Goal: Task Accomplishment & Management: Manage account settings

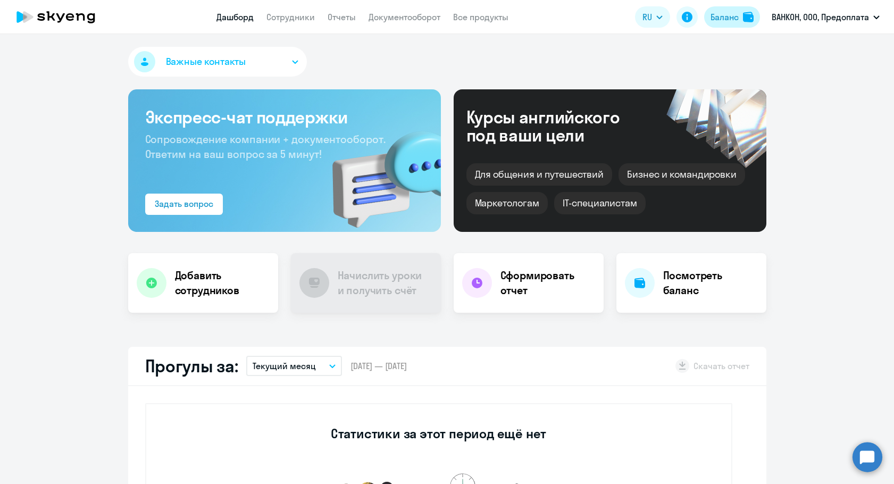
drag, startPoint x: 0, startPoint y: 0, endPoint x: 737, endPoint y: 26, distance: 737.0
click at [737, 26] on button "Баланс" at bounding box center [732, 16] width 56 height 21
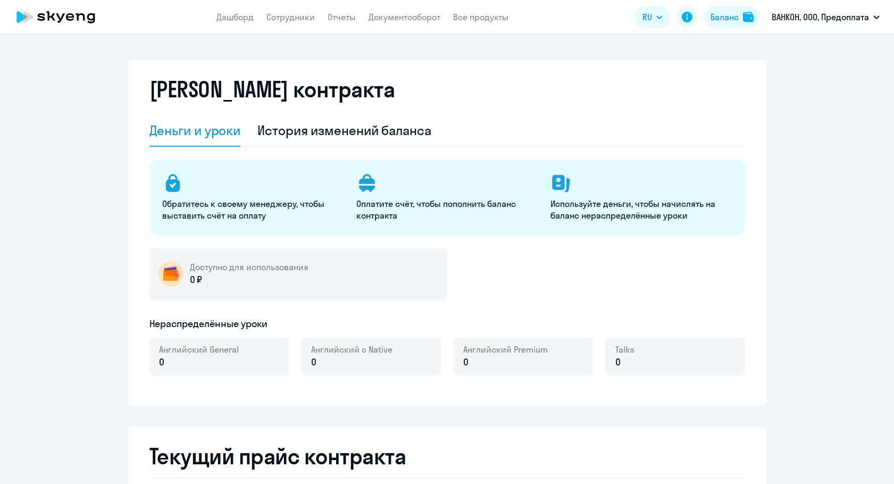
select select "english_adult_not_native_speaker"
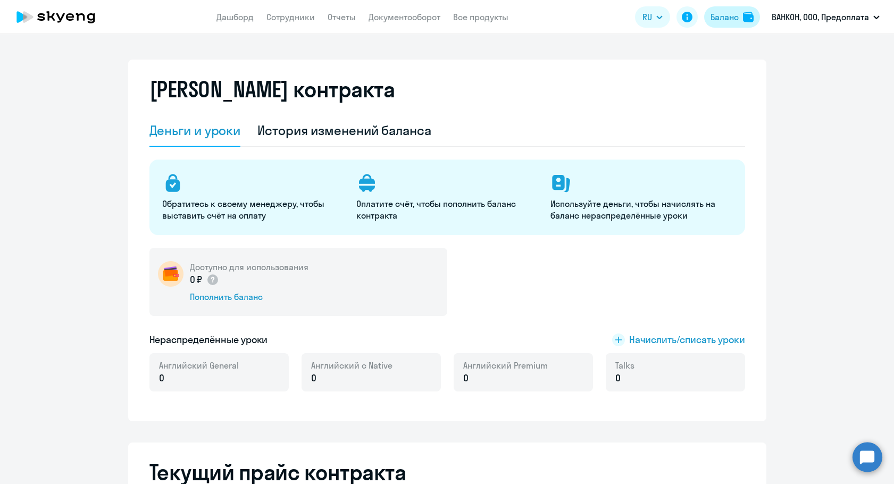
click at [721, 15] on div "Баланс" at bounding box center [724, 17] width 28 height 13
click at [256, 295] on div "Пополнить баланс" at bounding box center [249, 297] width 119 height 12
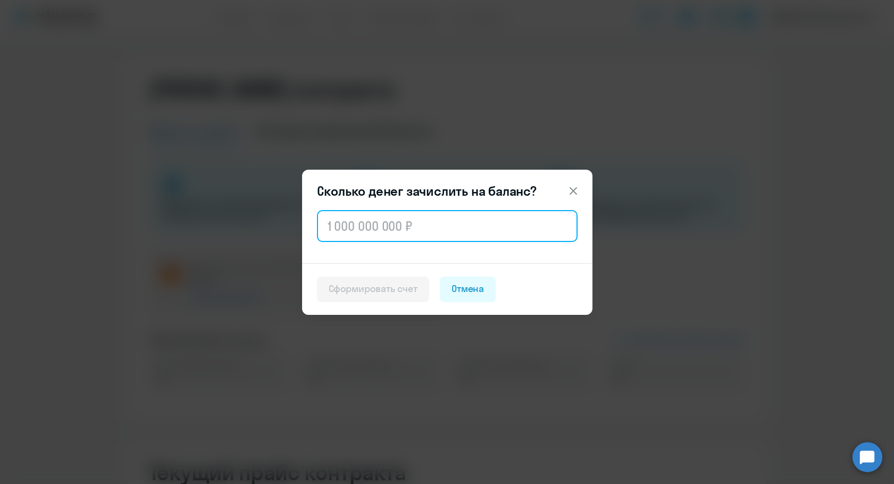
click at [386, 213] on input "text" at bounding box center [447, 226] width 261 height 32
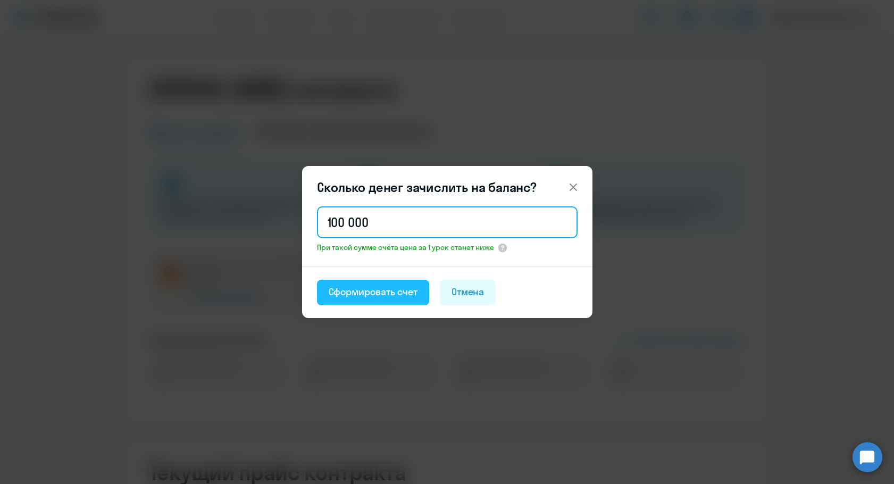
type input "100 000"
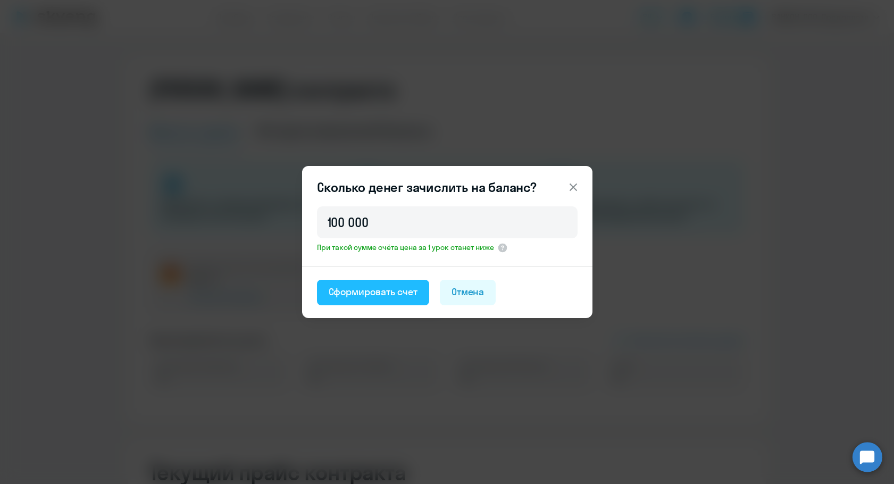
click at [364, 291] on div "Сформировать счет" at bounding box center [373, 292] width 89 height 14
